Goal: Find specific page/section: Find specific page/section

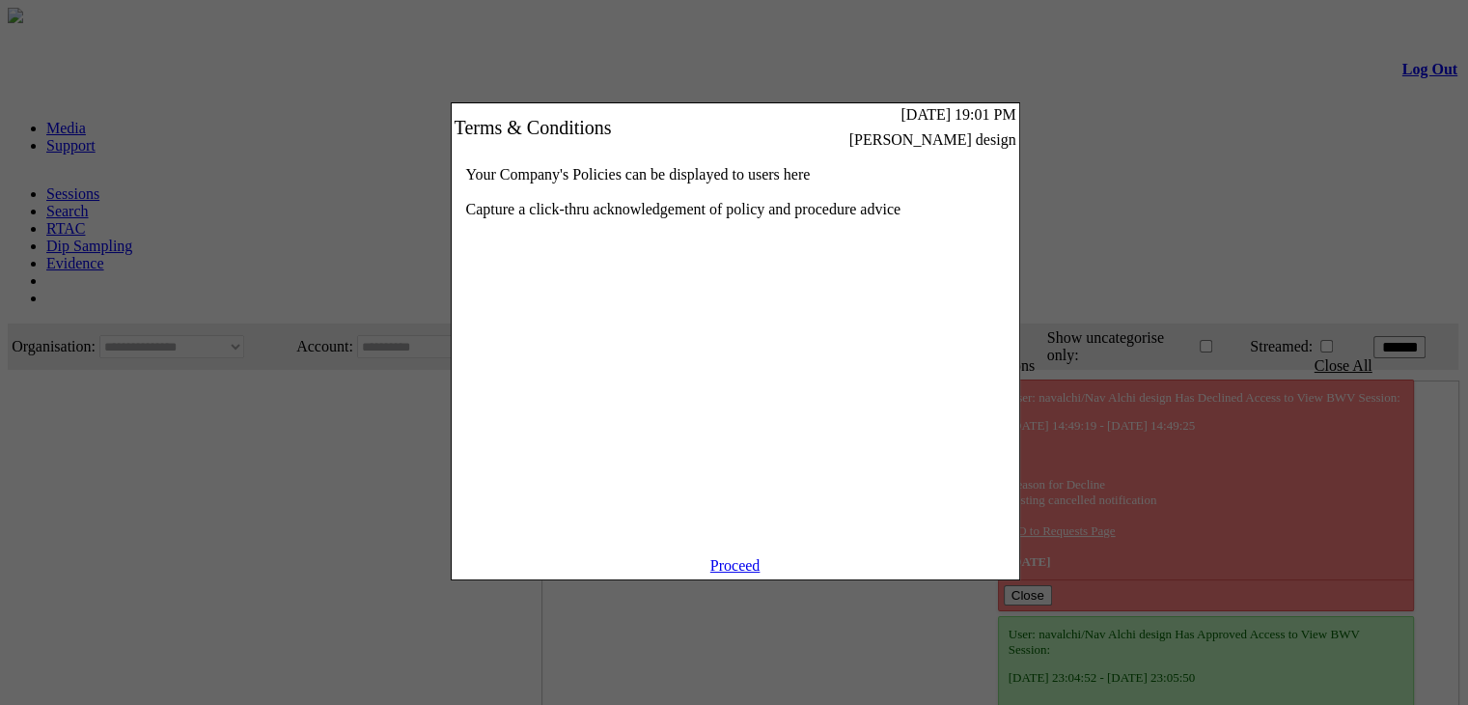
click at [737, 573] on link "Proceed" at bounding box center [735, 565] width 50 height 16
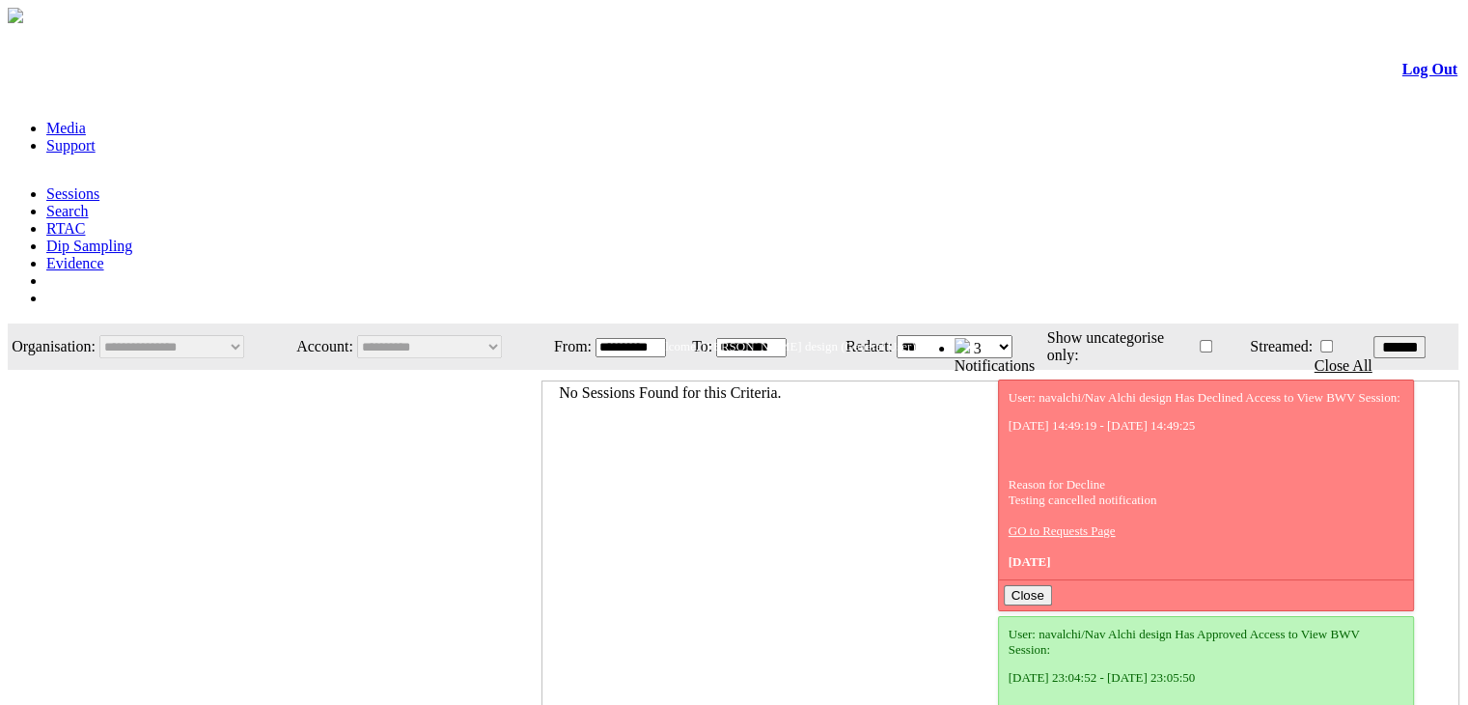
click at [104, 255] on link "Evidence" at bounding box center [75, 263] width 58 height 16
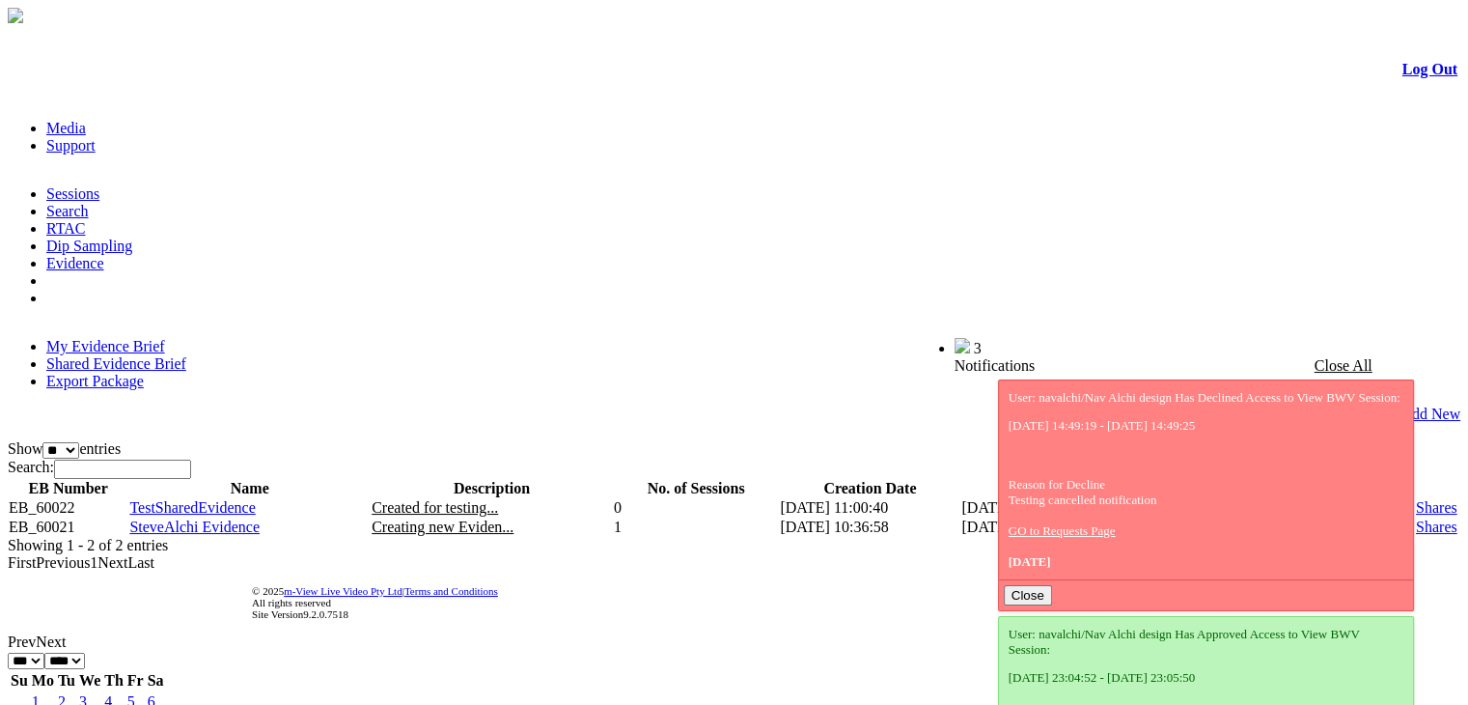
click at [186, 355] on link "Shared Evidence Brief" at bounding box center [116, 363] width 140 height 16
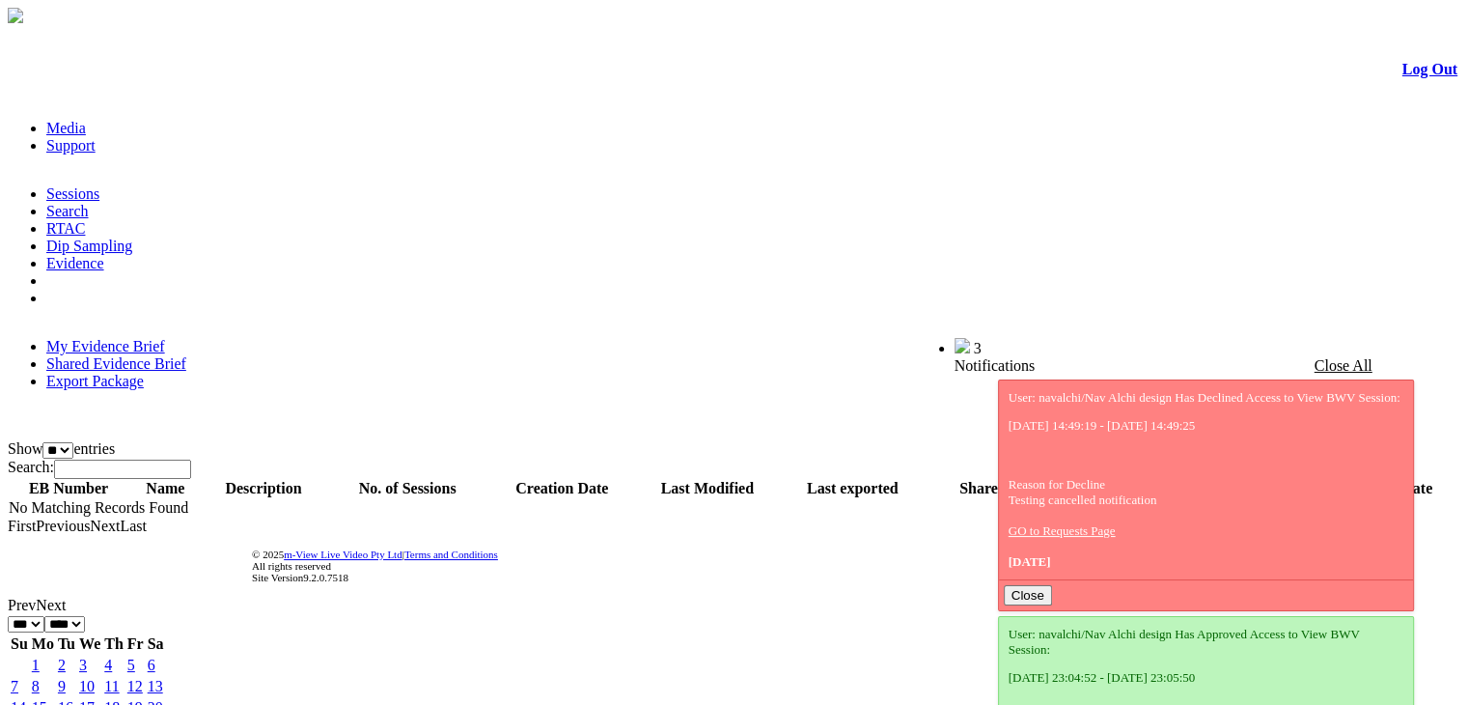
click at [125, 338] on link "My Evidence Brief" at bounding box center [105, 346] width 119 height 16
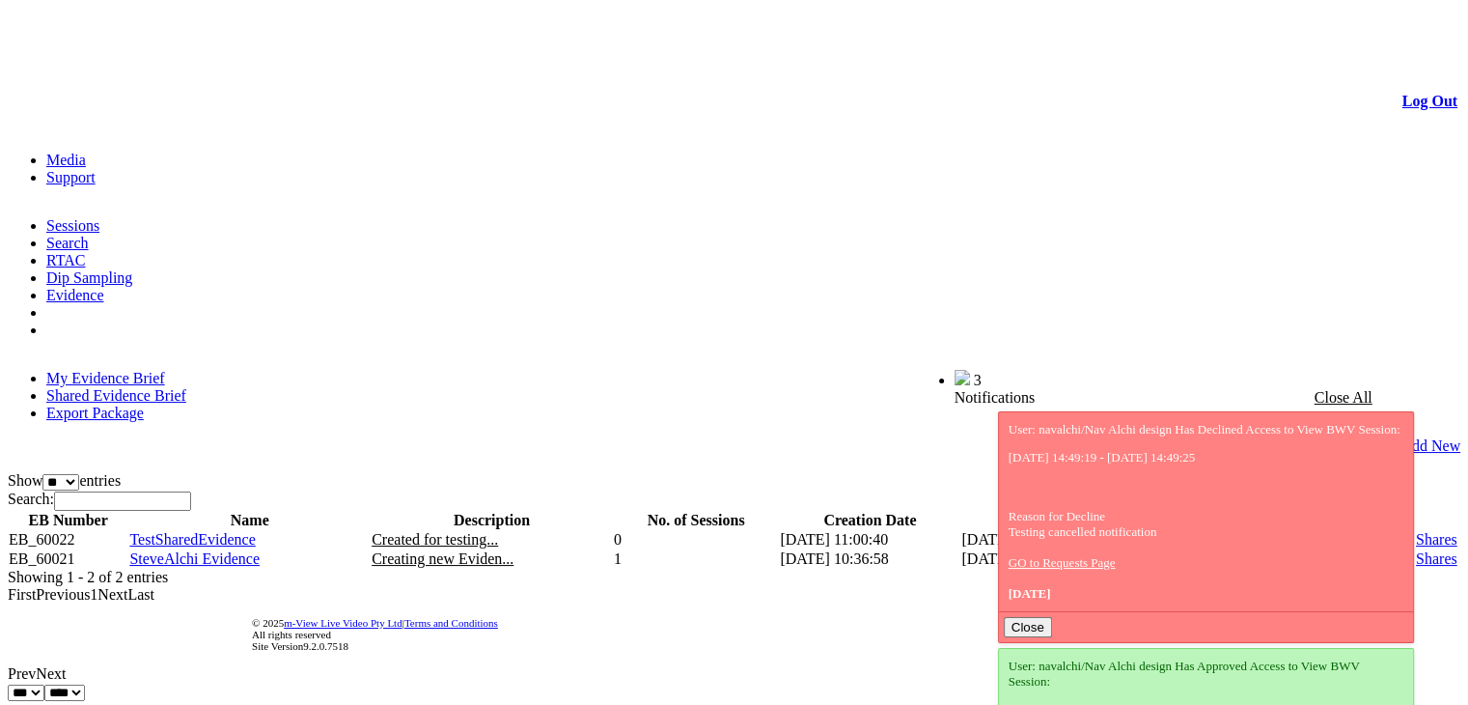
click at [186, 387] on link "Shared Evidence Brief" at bounding box center [116, 395] width 140 height 16
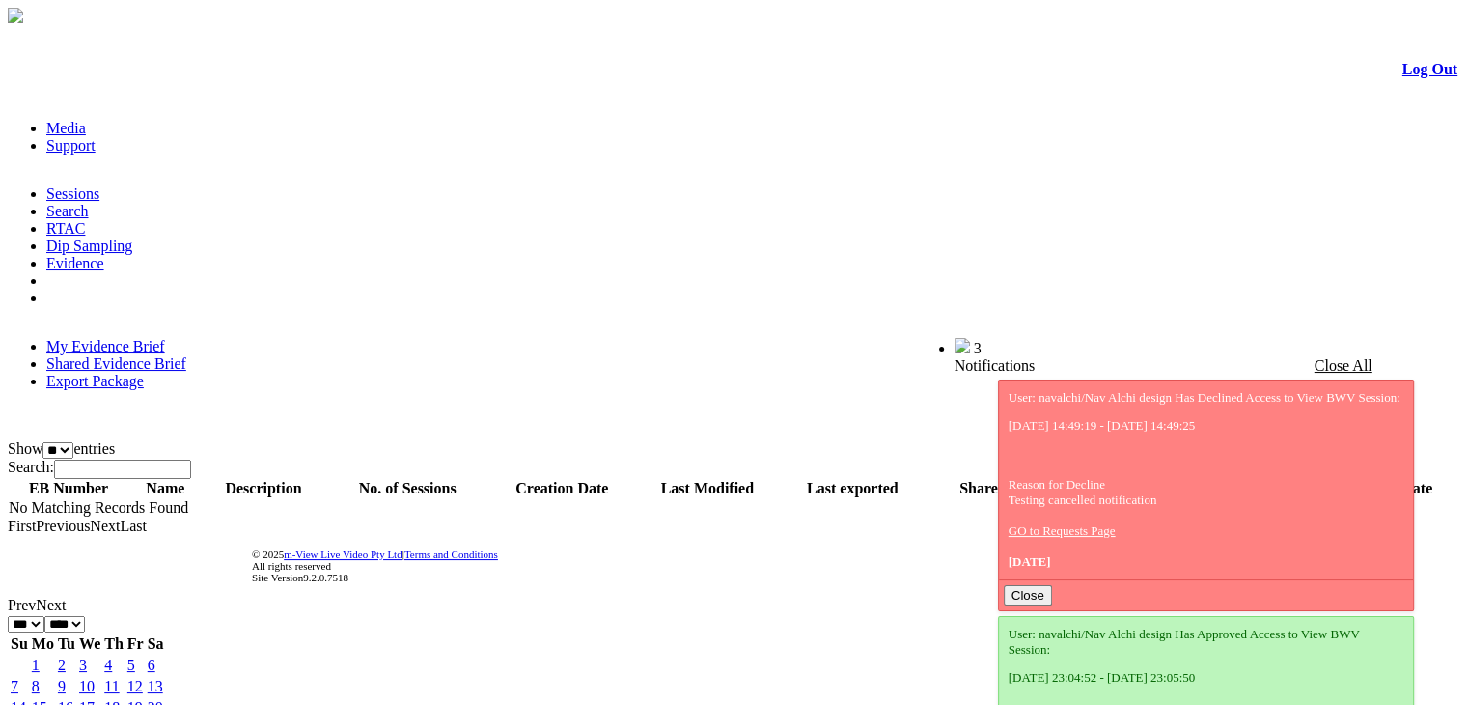
click at [117, 338] on link "My Evidence Brief" at bounding box center [105, 346] width 119 height 16
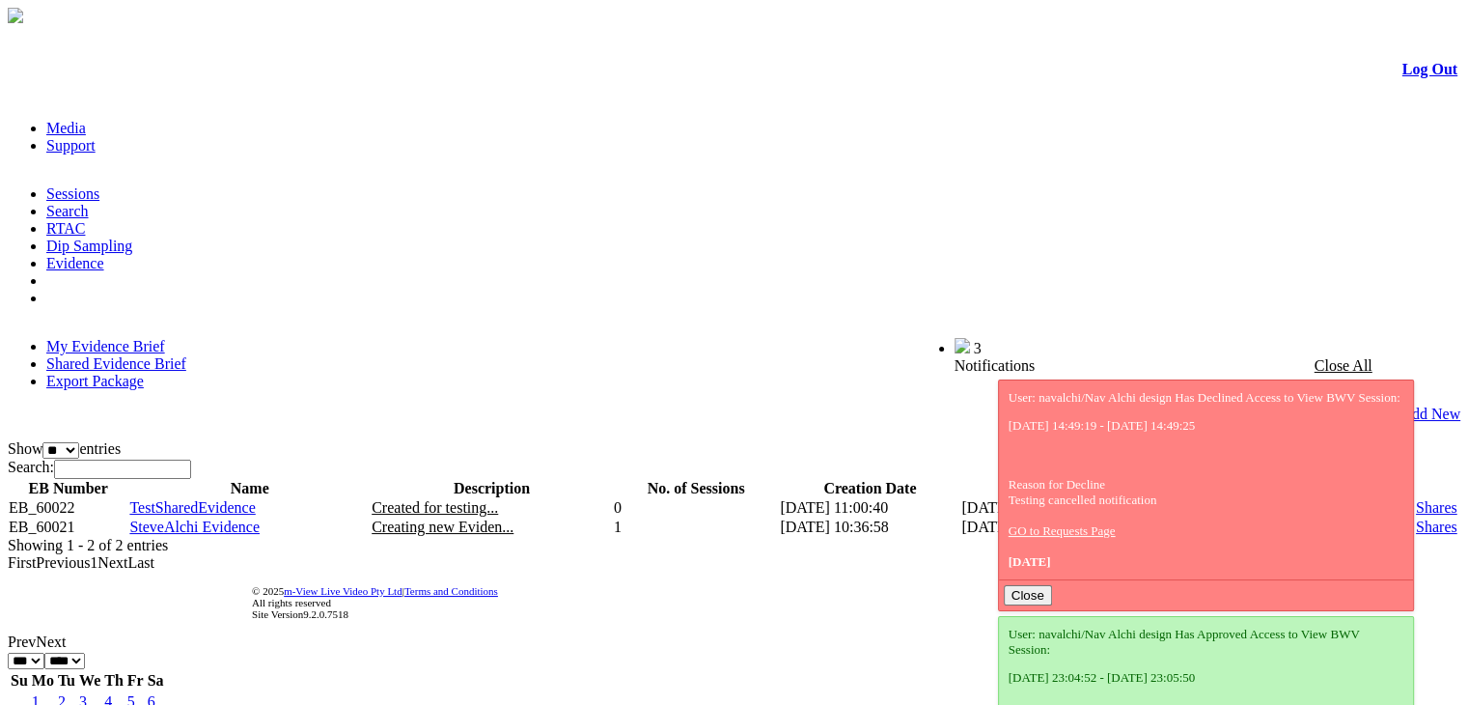
click at [1416, 499] on link "Shares" at bounding box center [1437, 507] width 42 height 16
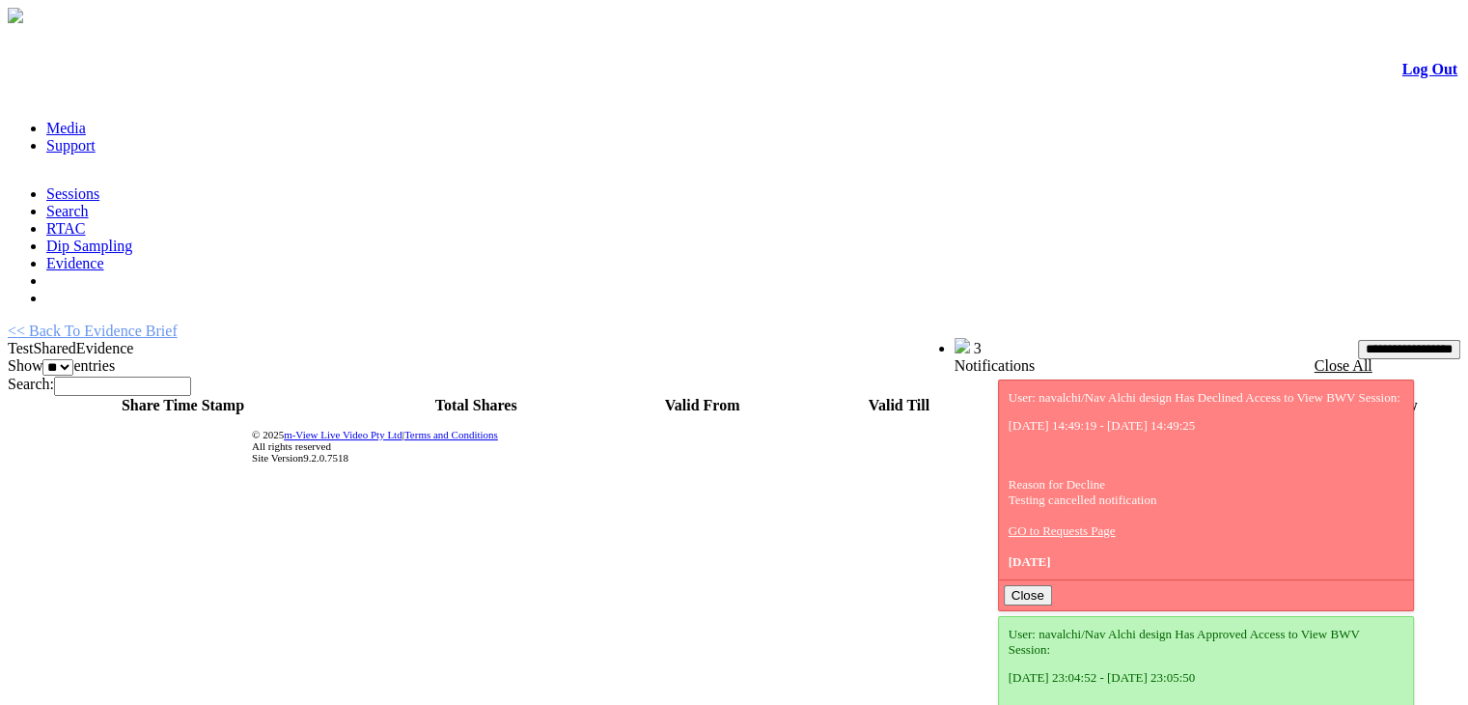
click at [1402, 77] on link "Log Out" at bounding box center [1429, 69] width 55 height 16
